Goal: Task Accomplishment & Management: Manage account settings

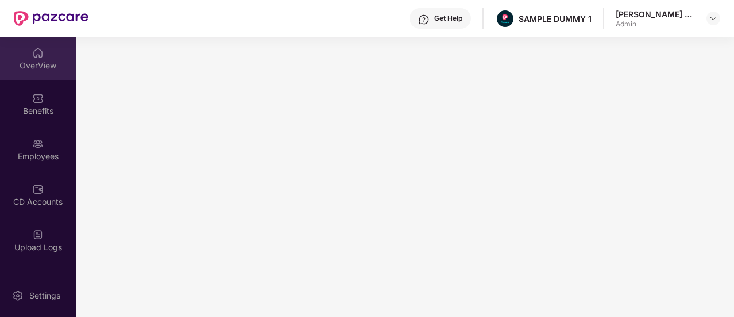
click at [44, 70] on div "OverView" at bounding box center [38, 65] width 76 height 11
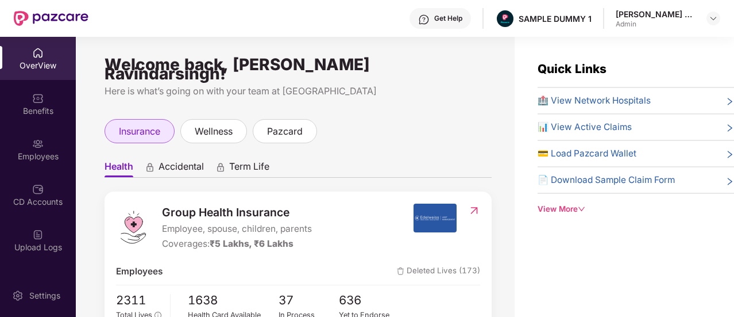
click at [125, 124] on span "insurance" at bounding box center [139, 131] width 41 height 14
click at [122, 160] on span "Health" at bounding box center [119, 168] width 29 height 17
click at [186, 160] on span "Accidental" at bounding box center [181, 168] width 45 height 17
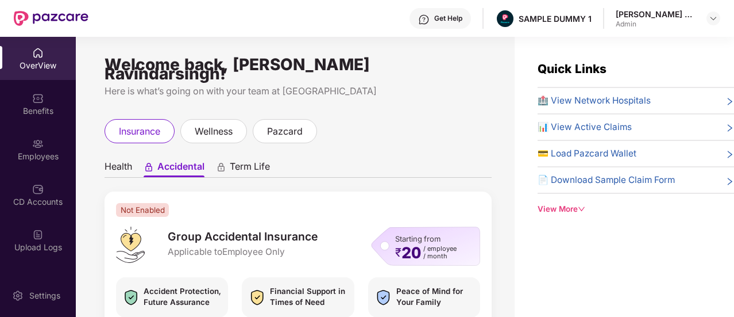
click at [246, 160] on span "Term Life" at bounding box center [250, 168] width 40 height 17
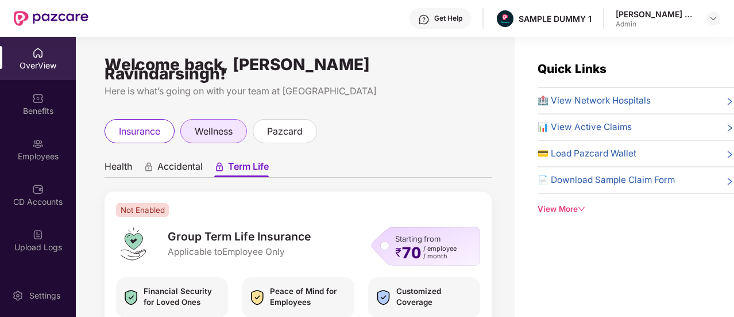
click at [223, 127] on span "wellness" at bounding box center [214, 131] width 38 height 14
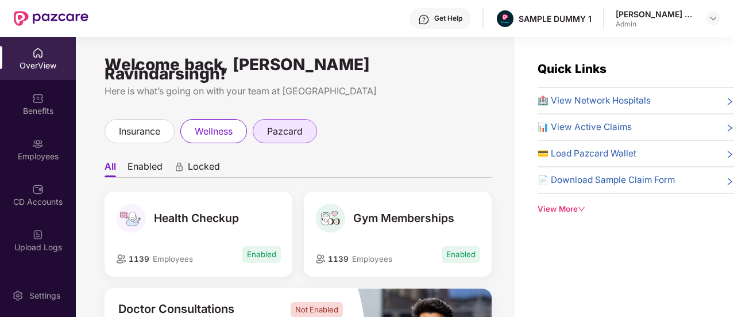
click at [278, 124] on span "pazcard" at bounding box center [285, 131] width 36 height 14
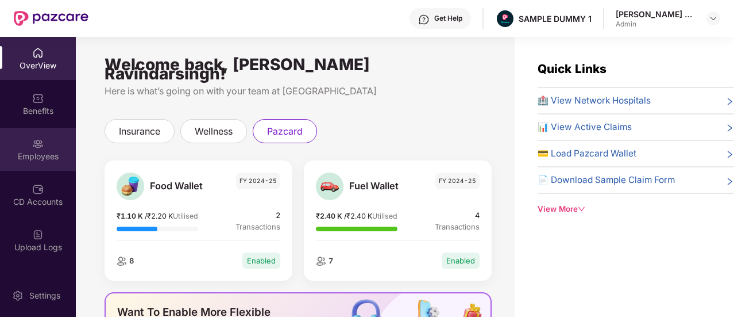
click at [59, 137] on div "Employees" at bounding box center [38, 149] width 76 height 43
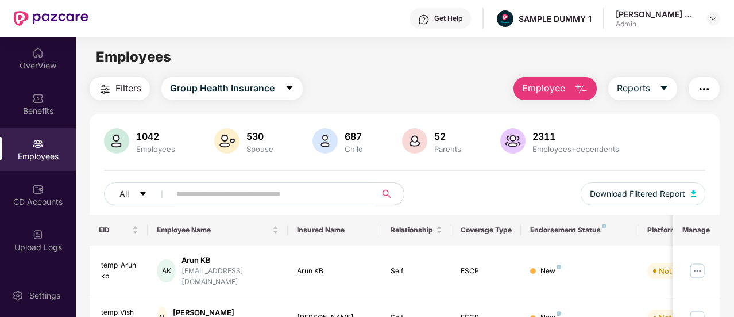
click at [558, 89] on span "Employee" at bounding box center [543, 88] width 43 height 14
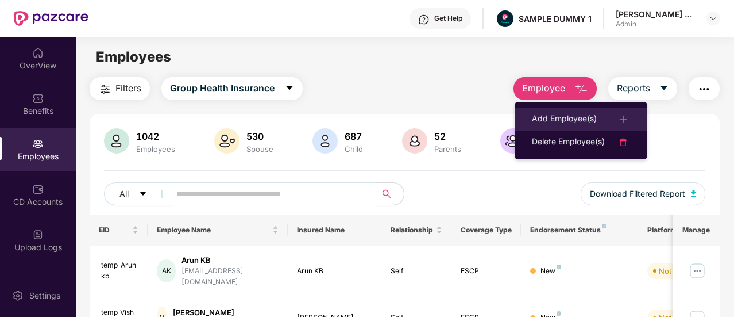
click at [577, 123] on div "Add Employee(s)" at bounding box center [564, 119] width 65 height 14
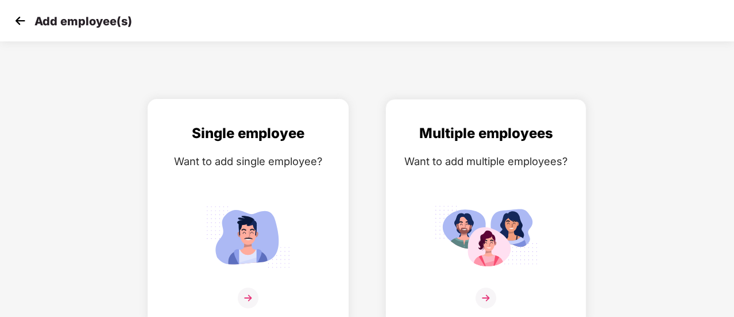
click at [193, 244] on div "Single employee Want to add single employee?" at bounding box center [248, 222] width 177 height 200
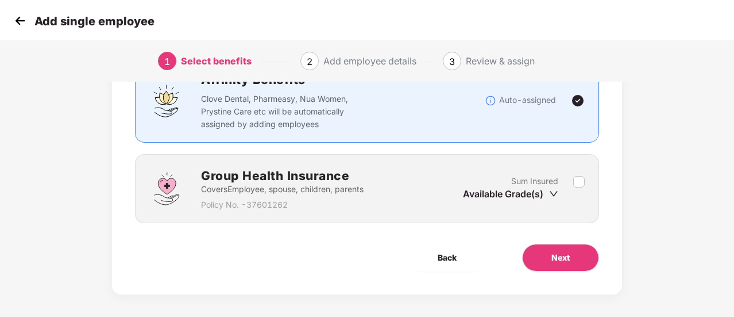
scroll to position [107, 0]
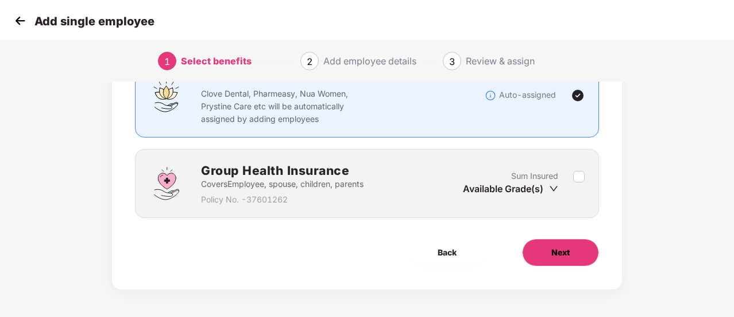
click at [561, 258] on button "Next" at bounding box center [560, 252] width 77 height 28
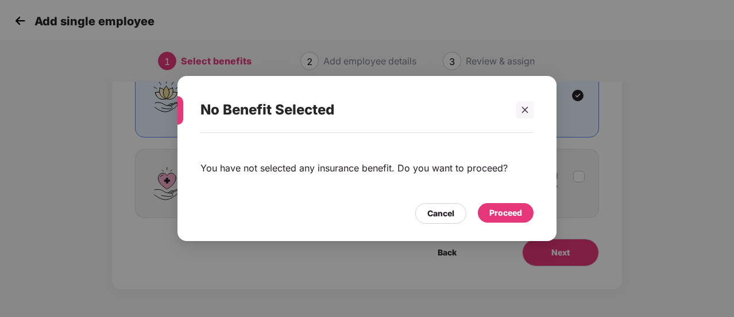
click at [512, 207] on div "Proceed" at bounding box center [505, 212] width 33 height 13
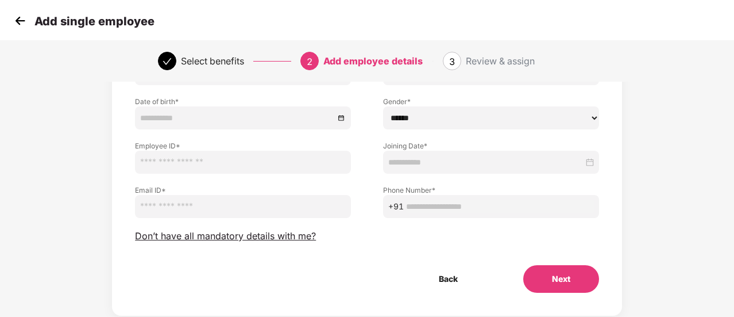
scroll to position [144, 0]
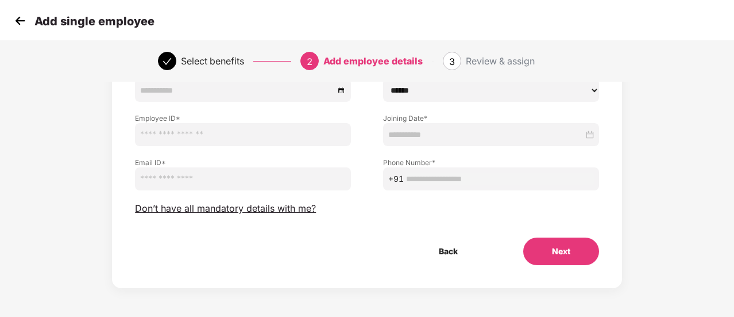
click at [480, 144] on div "Employee Details Please provide all the mandatory details of the employee First…" at bounding box center [367, 120] width 464 height 288
click at [548, 242] on button "Next" at bounding box center [561, 251] width 76 height 28
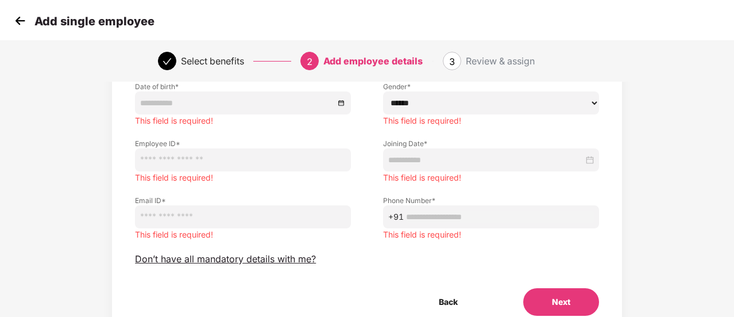
click at [15, 21] on img at bounding box center [19, 20] width 17 height 17
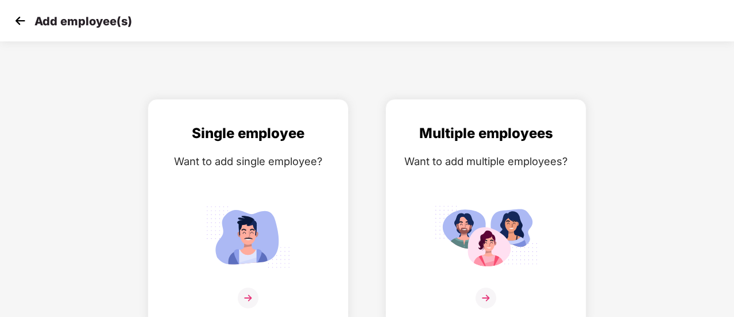
click at [15, 21] on img at bounding box center [19, 20] width 17 height 17
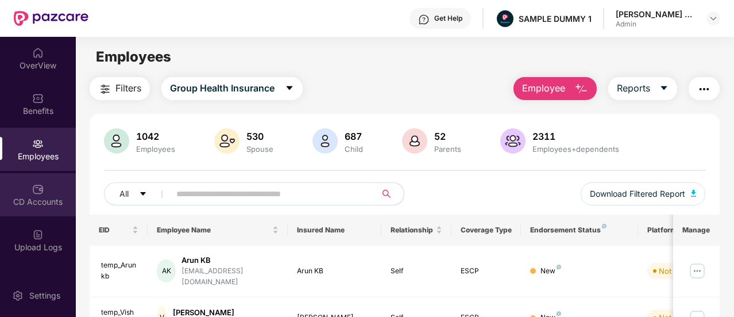
click at [43, 197] on div "CD Accounts" at bounding box center [38, 201] width 76 height 11
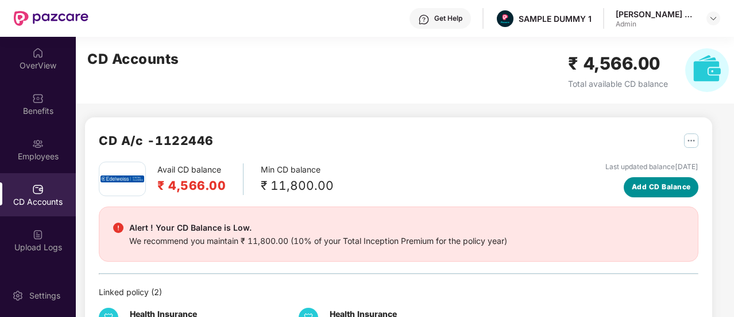
click at [658, 187] on span "Add CD Balance" at bounding box center [661, 187] width 59 height 11
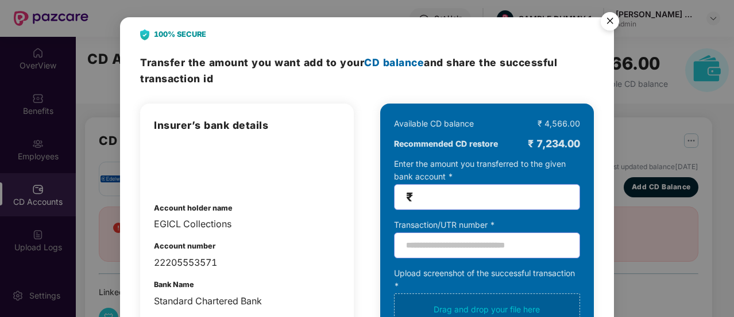
click at [452, 206] on span "₹" at bounding box center [487, 197] width 186 height 26
type input "*****"
click at [607, 16] on img "Close" at bounding box center [610, 23] width 32 height 32
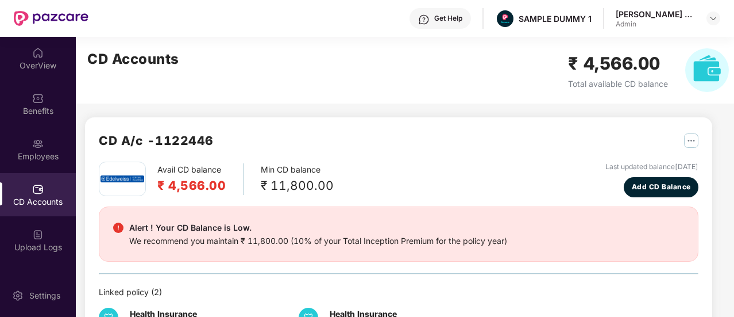
click at [71, 208] on div "CD Accounts" at bounding box center [38, 194] width 76 height 43
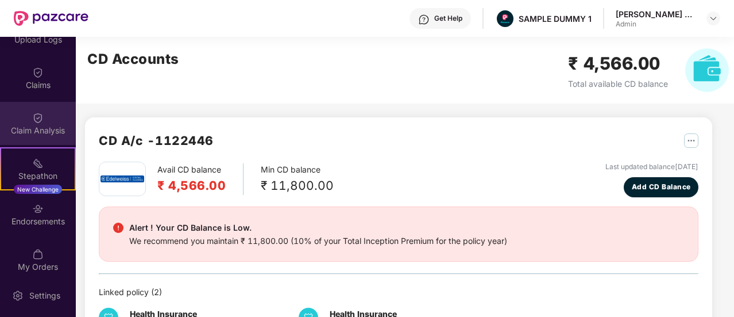
click at [38, 137] on div "Claim Analysis" at bounding box center [38, 123] width 76 height 43
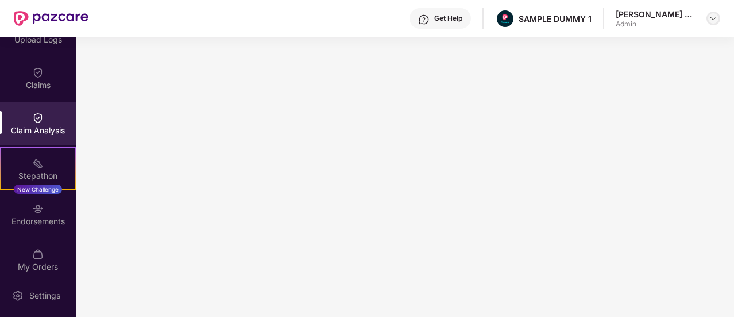
click at [710, 19] on img at bounding box center [713, 18] width 9 height 9
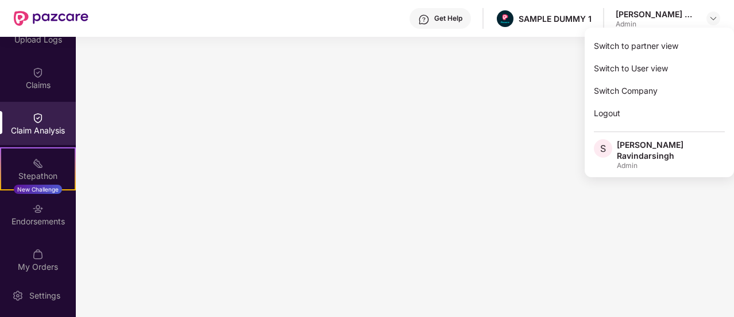
click at [48, 133] on div "Claim Analysis" at bounding box center [38, 130] width 76 height 11
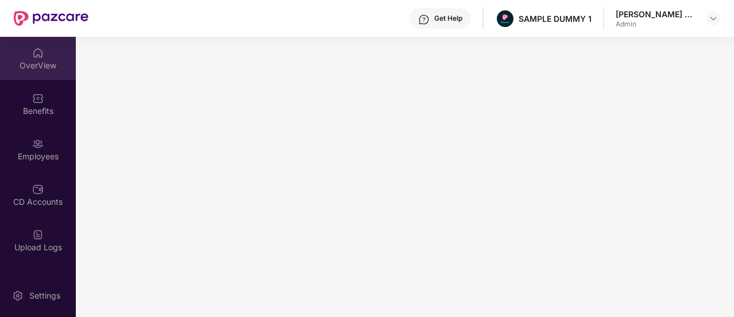
click at [31, 59] on div "OverView" at bounding box center [38, 58] width 76 height 43
